Goal: Find specific page/section: Find specific page/section

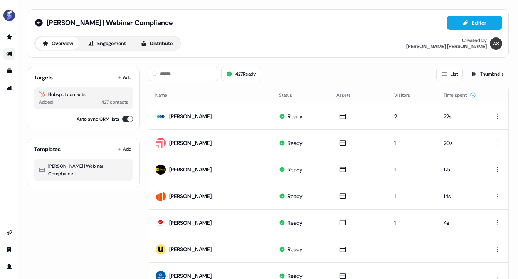
scroll to position [38, 0]
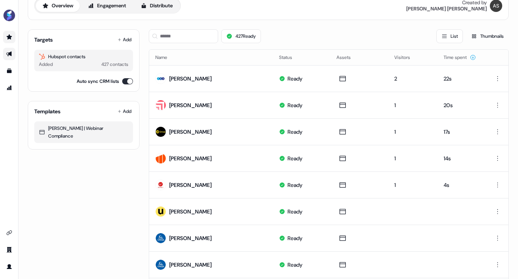
click at [3, 38] on link "Go to prospects" at bounding box center [9, 37] width 12 height 12
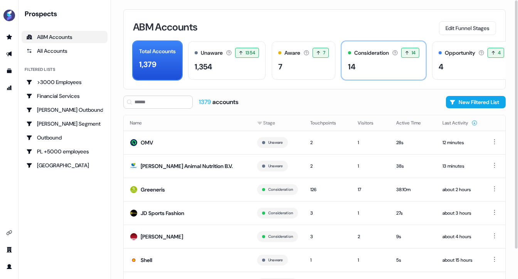
click at [380, 64] on div "14" at bounding box center [383, 67] width 71 height 12
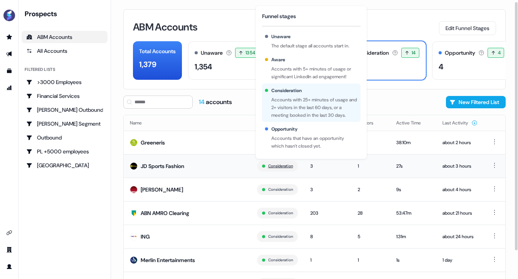
scroll to position [46, 0]
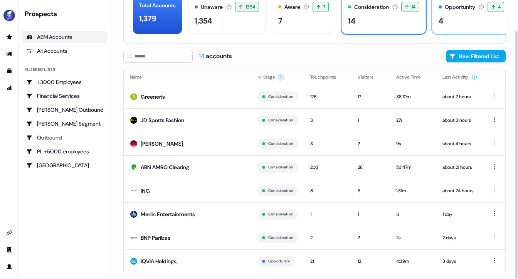
click at [454, 14] on div "Opportunity Accounts that have an opportunity which hasn't closed yet. 4 4 acco…" at bounding box center [471, 14] width 79 height 39
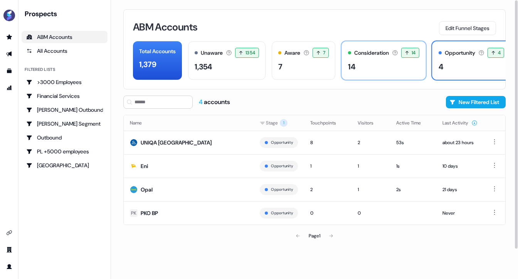
click at [376, 70] on div "14" at bounding box center [383, 67] width 71 height 12
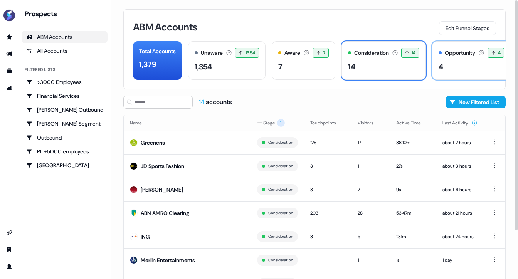
click at [453, 64] on div "4" at bounding box center [470, 67] width 65 height 12
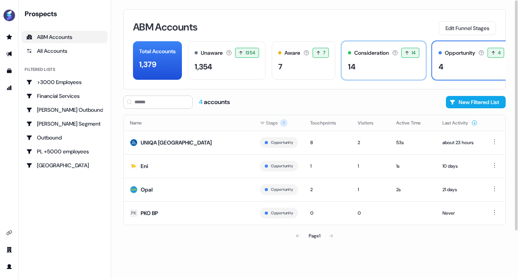
click at [394, 65] on div "14" at bounding box center [383, 67] width 71 height 12
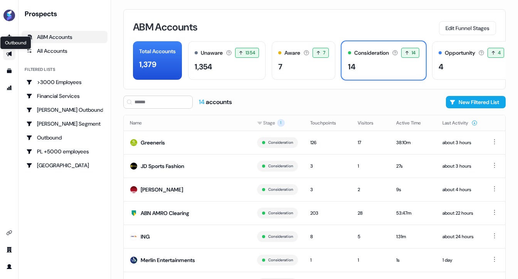
click at [11, 52] on icon "Go to outbound experience" at bounding box center [8, 54] width 5 height 5
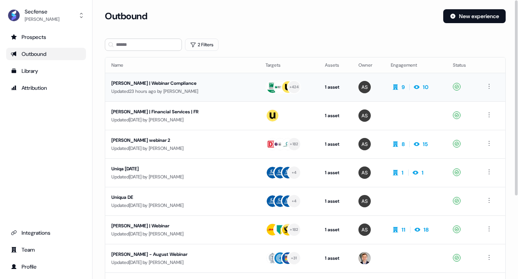
click at [149, 84] on div "[PERSON_NAME] | Webinar Compliance" at bounding box center [175, 83] width 129 height 8
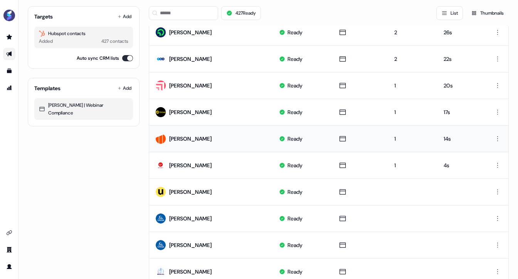
scroll to position [4, 0]
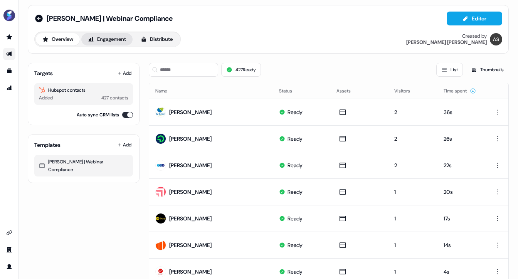
click at [109, 40] on button "Engagement" at bounding box center [106, 39] width 51 height 12
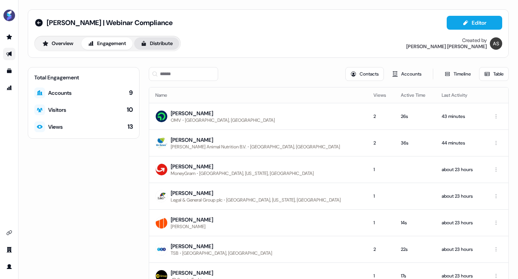
click at [147, 45] on icon at bounding box center [144, 43] width 6 height 6
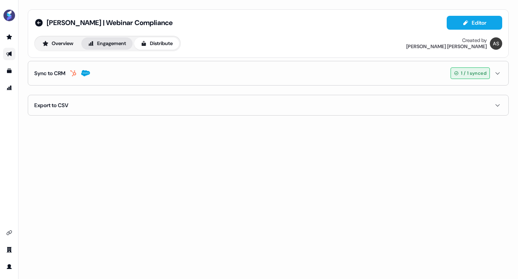
click at [109, 47] on button "Engagement" at bounding box center [106, 43] width 51 height 12
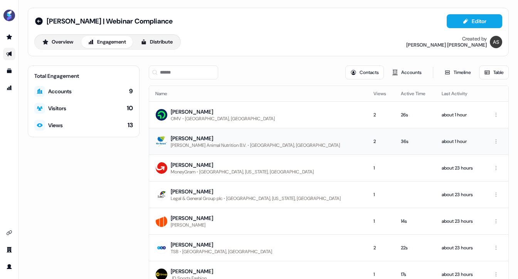
scroll to position [64, 0]
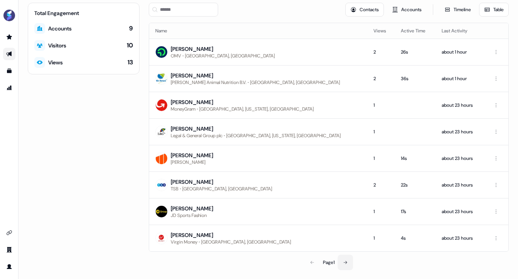
click at [340, 260] on button at bounding box center [344, 262] width 15 height 15
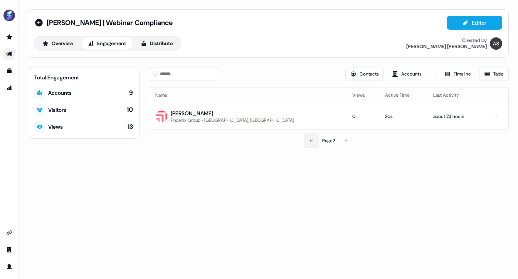
click at [316, 139] on button at bounding box center [311, 140] width 15 height 15
